Goal: Navigation & Orientation: Find specific page/section

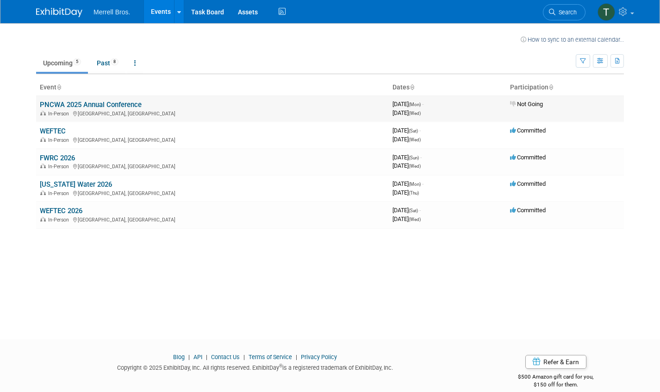
click at [105, 106] on link "PNCWA 2025 Annual Conference" at bounding box center [91, 104] width 102 height 8
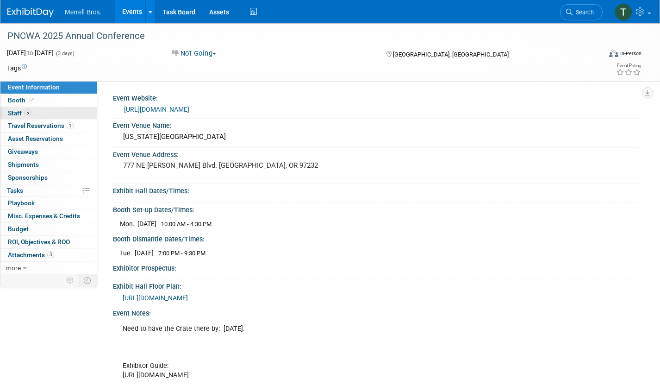
click at [39, 114] on link "5 Staff 5" at bounding box center [48, 113] width 96 height 13
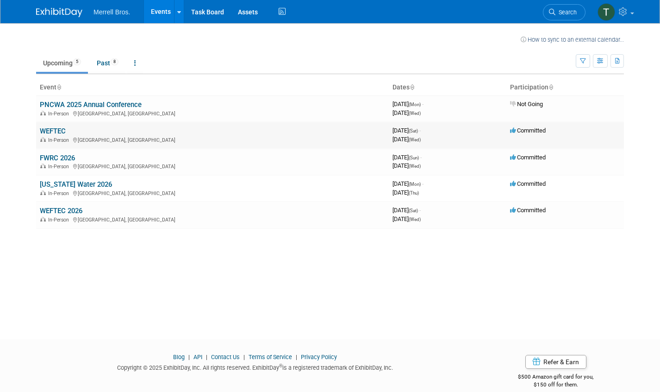
click at [65, 137] on span "In-Person" at bounding box center [60, 140] width 24 height 6
click at [53, 131] on link "WEFTEC" at bounding box center [53, 131] width 26 height 8
click at [117, 102] on link "PNCWA 2025 Annual Conference" at bounding box center [91, 104] width 102 height 8
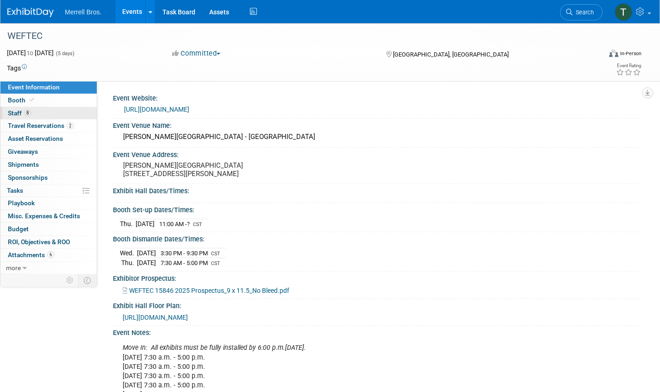
click at [21, 112] on span "Staff 8" at bounding box center [19, 112] width 23 height 7
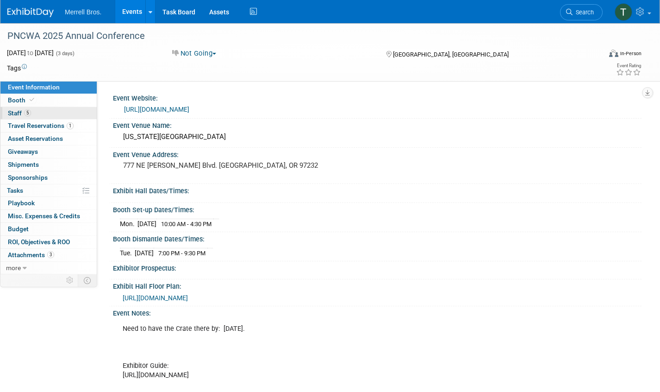
click at [38, 117] on link "5 Staff 5" at bounding box center [48, 113] width 96 height 13
